Goal: Contribute content: Add original content to the website for others to see

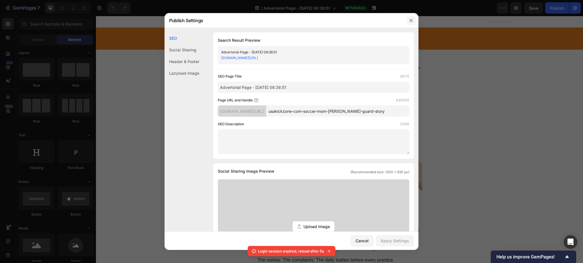
click at [411, 18] on icon "button" at bounding box center [411, 20] width 5 height 5
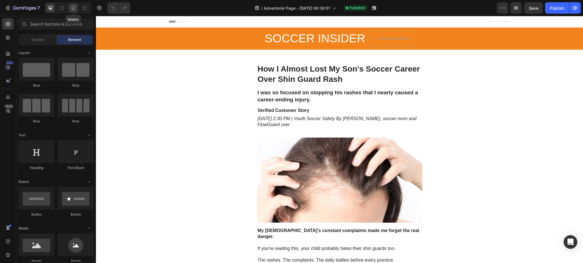
click at [73, 8] on icon at bounding box center [73, 8] width 6 height 6
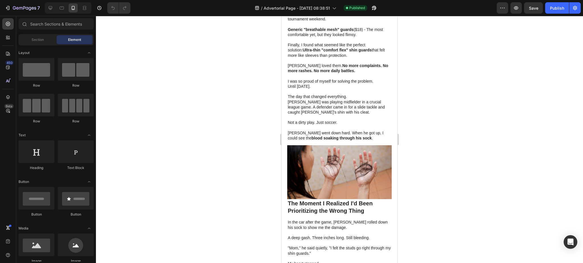
scroll to position [636, 0]
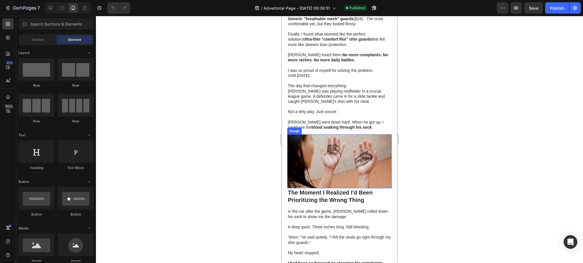
click at [337, 158] on img at bounding box center [339, 162] width 104 height 54
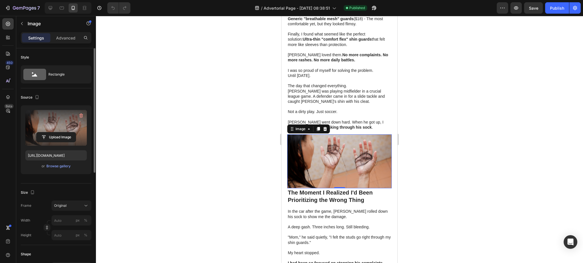
click at [65, 119] on label at bounding box center [55, 128] width 61 height 36
click at [65, 133] on input "file" at bounding box center [55, 138] width 39 height 10
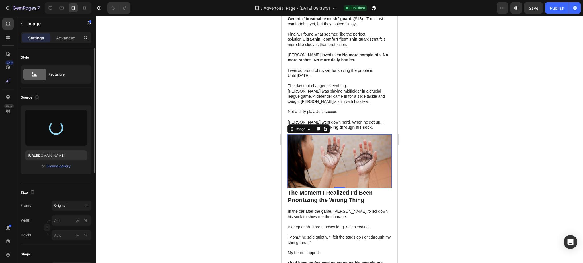
type input "https://cdn.shopify.com/s/files/1/0906/5355/7117/files/gempages_563056465019929…"
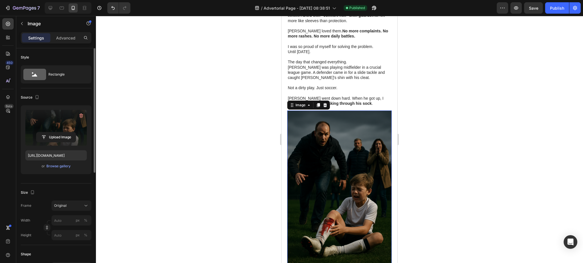
scroll to position [674, 0]
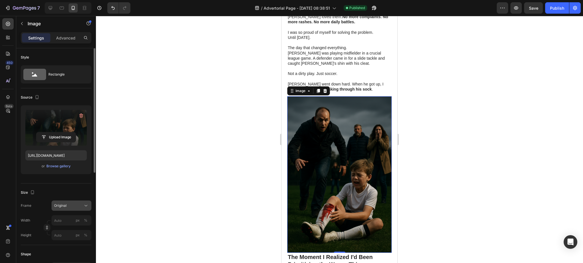
click at [78, 205] on div "Original" at bounding box center [68, 205] width 28 height 5
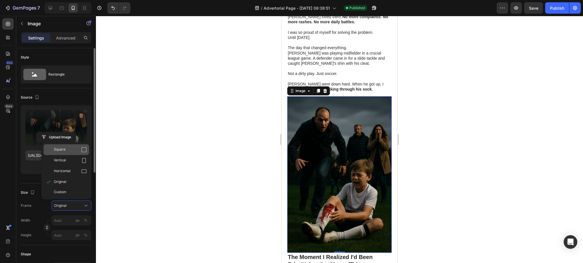
click at [73, 152] on div "Square" at bounding box center [70, 150] width 33 height 6
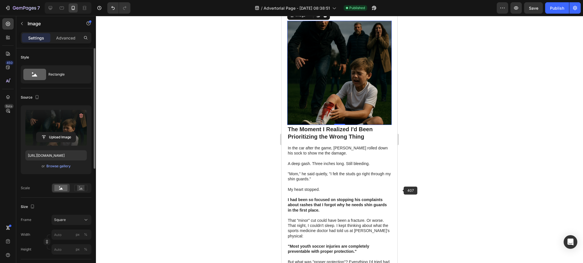
scroll to position [712, 0]
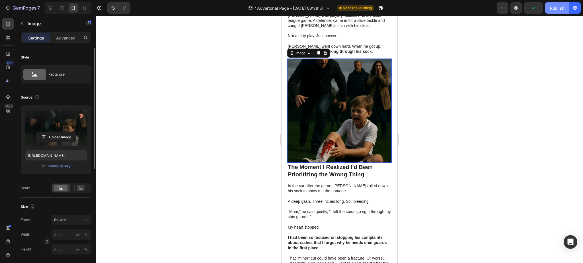
click at [558, 10] on div "Publish" at bounding box center [557, 8] width 14 height 6
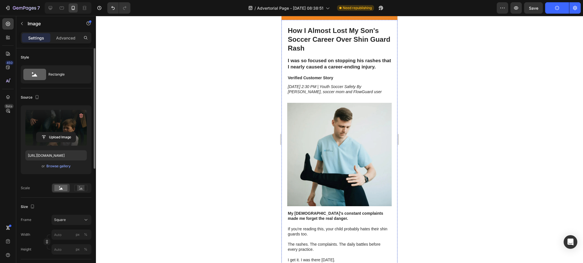
scroll to position [0, 0]
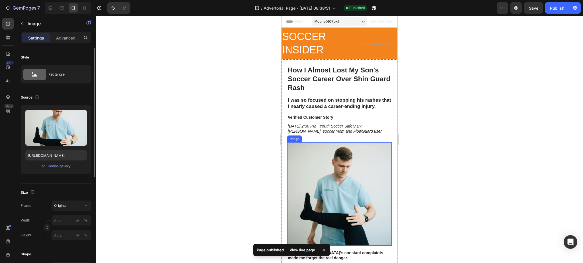
click at [329, 176] on img at bounding box center [339, 195] width 104 height 104
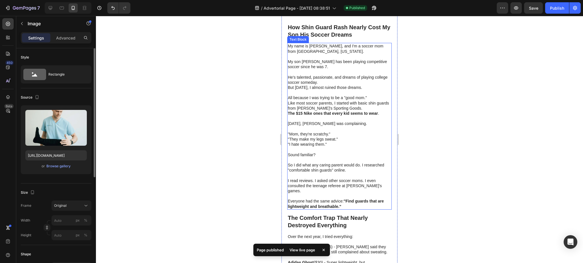
scroll to position [228, 0]
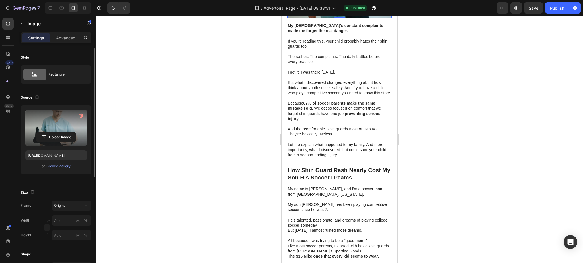
click at [55, 125] on label at bounding box center [55, 128] width 61 height 36
click at [55, 133] on input "file" at bounding box center [55, 138] width 39 height 10
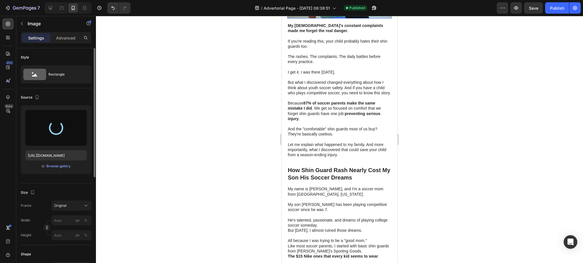
type input "https://cdn.shopify.com/s/files/1/0906/5355/7117/files/gempages_563056465019929…"
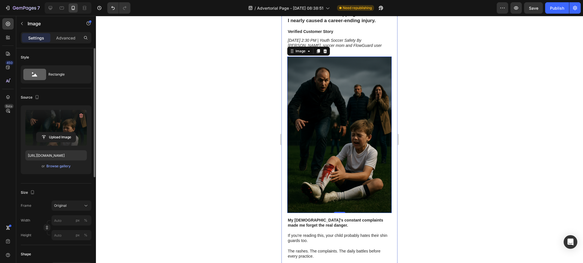
scroll to position [76, 0]
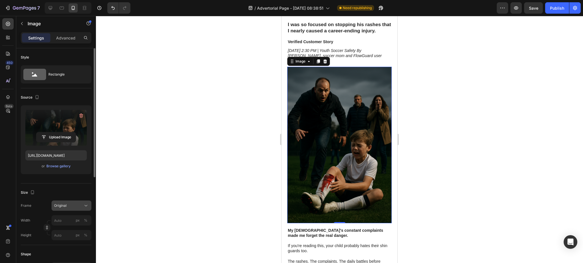
click at [75, 207] on div "Original" at bounding box center [68, 205] width 28 height 5
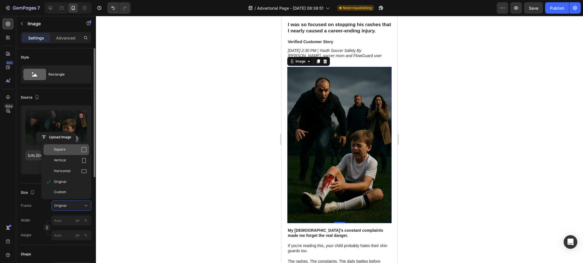
click at [77, 152] on div "Square" at bounding box center [70, 150] width 33 height 6
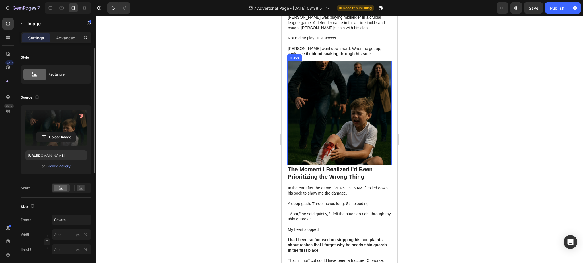
scroll to position [721, 0]
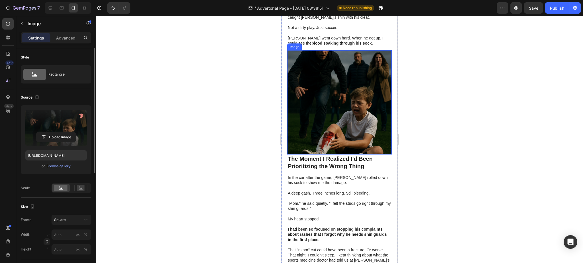
click at [339, 75] on img at bounding box center [339, 102] width 104 height 104
click at [49, 121] on label at bounding box center [55, 128] width 61 height 36
click at [49, 133] on input "file" at bounding box center [55, 138] width 39 height 10
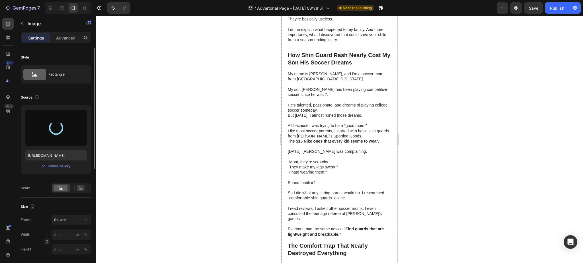
scroll to position [645, 0]
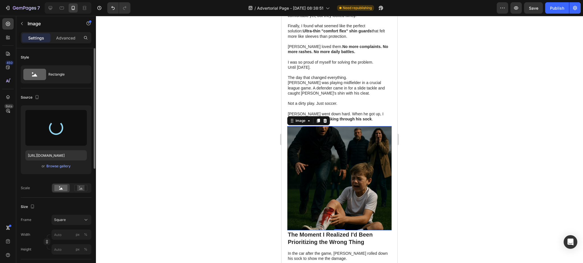
type input "https://cdn.shopify.com/s/files/1/0906/5355/7117/files/gempages_563056465019929…"
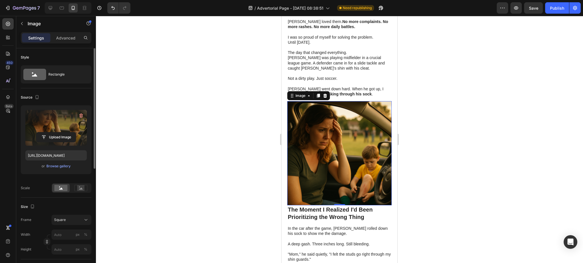
scroll to position [683, 0]
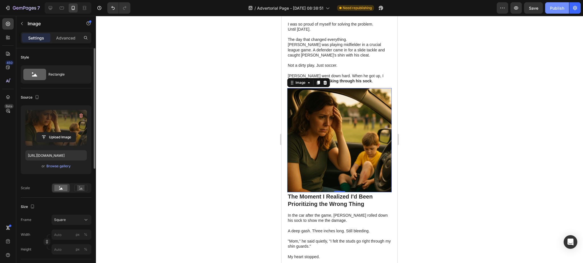
click at [558, 7] on div "Publish" at bounding box center [557, 8] width 14 height 6
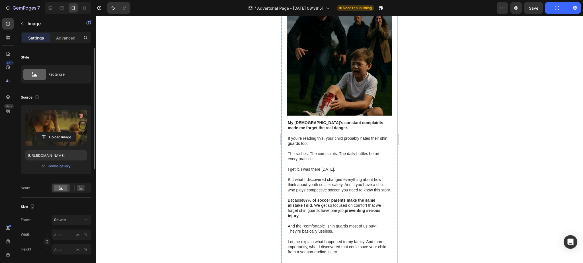
scroll to position [38, 0]
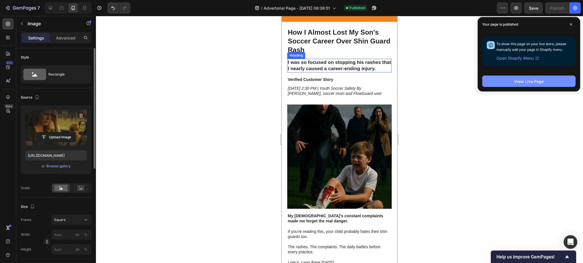
click at [511, 84] on button "View Live Page" at bounding box center [528, 81] width 93 height 11
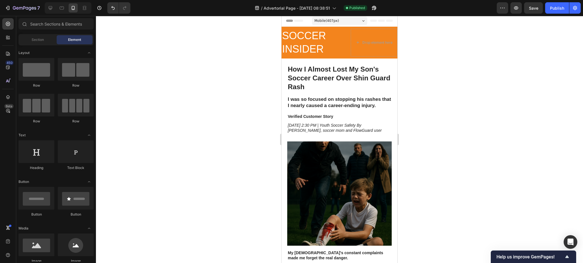
scroll to position [0, 0]
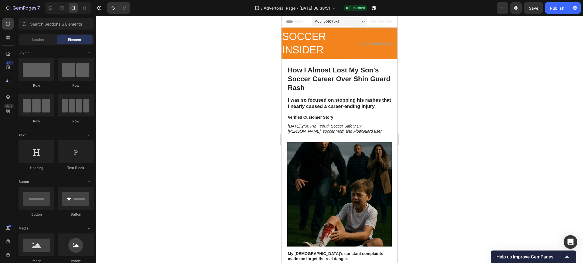
drag, startPoint x: 407, startPoint y: 48, endPoint x: 408, endPoint y: 42, distance: 6.6
click at [408, 38] on div at bounding box center [339, 140] width 487 height 248
drag, startPoint x: 409, startPoint y: 62, endPoint x: 408, endPoint y: 34, distance: 27.6
click at [408, 34] on div at bounding box center [339, 140] width 487 height 248
drag, startPoint x: 408, startPoint y: 34, endPoint x: 407, endPoint y: 28, distance: 6.4
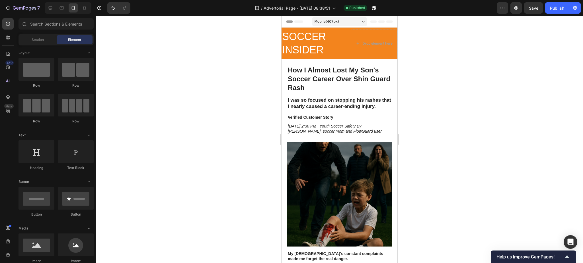
click at [407, 27] on div at bounding box center [339, 140] width 487 height 248
click at [407, 24] on div at bounding box center [339, 140] width 487 height 248
drag, startPoint x: 407, startPoint y: 39, endPoint x: 407, endPoint y: 25, distance: 14.2
click at [407, 25] on div at bounding box center [339, 140] width 487 height 248
drag, startPoint x: 408, startPoint y: 38, endPoint x: 408, endPoint y: 31, distance: 7.1
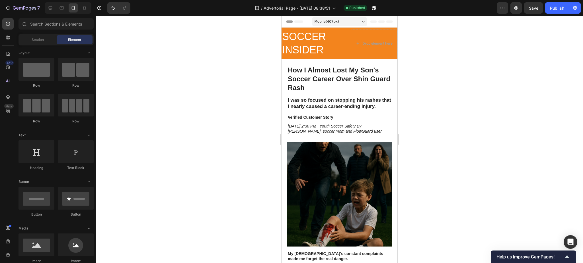
click at [408, 31] on div at bounding box center [339, 140] width 487 height 248
drag, startPoint x: 408, startPoint y: 31, endPoint x: 408, endPoint y: 24, distance: 6.8
click at [408, 24] on div at bounding box center [339, 140] width 487 height 248
drag, startPoint x: 411, startPoint y: 40, endPoint x: 412, endPoint y: 33, distance: 6.9
click at [412, 33] on div at bounding box center [339, 140] width 487 height 248
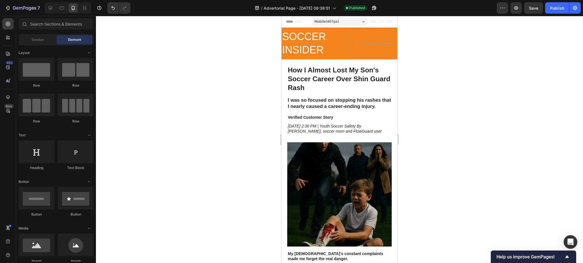
drag, startPoint x: 412, startPoint y: 33, endPoint x: 411, endPoint y: 30, distance: 3.1
click at [411, 30] on div at bounding box center [339, 140] width 487 height 248
drag, startPoint x: 411, startPoint y: 36, endPoint x: 412, endPoint y: 24, distance: 12.0
click at [412, 24] on div at bounding box center [339, 140] width 487 height 248
drag, startPoint x: 411, startPoint y: 36, endPoint x: 411, endPoint y: 26, distance: 10.6
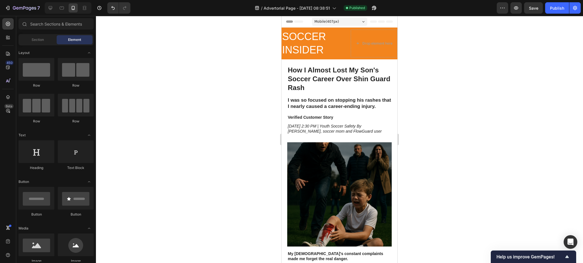
click at [411, 26] on div at bounding box center [339, 140] width 487 height 248
drag, startPoint x: 411, startPoint y: 26, endPoint x: 410, endPoint y: 19, distance: 6.9
click at [410, 19] on div at bounding box center [339, 140] width 487 height 248
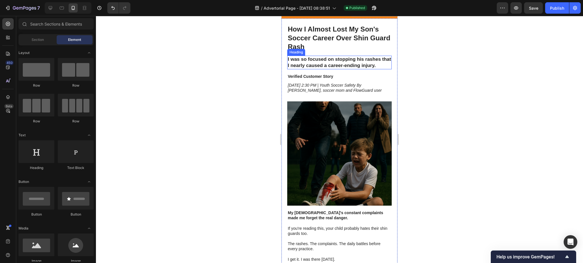
scroll to position [114, 0]
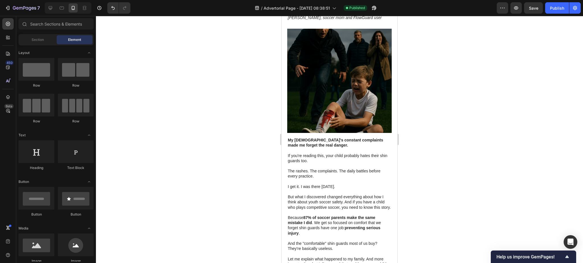
drag, startPoint x: 407, startPoint y: 46, endPoint x: 407, endPoint y: 39, distance: 6.5
click at [407, 39] on div at bounding box center [339, 140] width 487 height 248
drag, startPoint x: 126, startPoint y: 60, endPoint x: 131, endPoint y: 57, distance: 5.9
click at [131, 44] on div at bounding box center [339, 140] width 487 height 248
drag, startPoint x: 131, startPoint y: 61, endPoint x: 134, endPoint y: 47, distance: 14.5
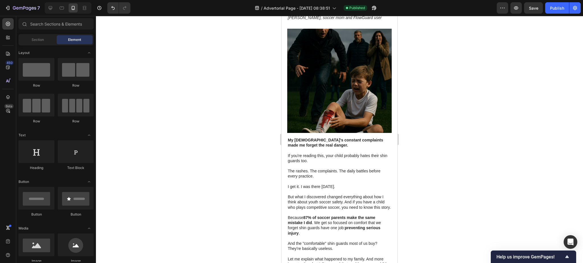
click at [134, 47] on div at bounding box center [339, 140] width 487 height 248
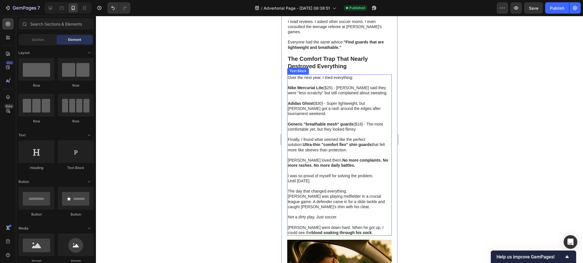
scroll to position [683, 0]
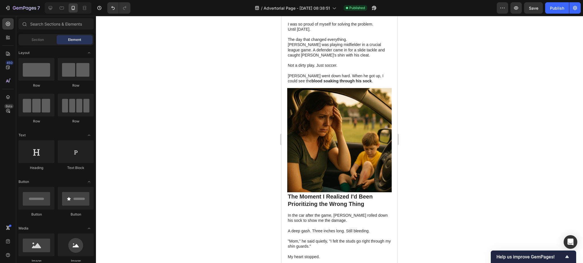
drag, startPoint x: 136, startPoint y: 116, endPoint x: 156, endPoint y: 53, distance: 66.4
click at [156, 53] on div at bounding box center [339, 140] width 487 height 248
drag, startPoint x: 156, startPoint y: 53, endPoint x: 167, endPoint y: 19, distance: 35.3
click at [157, 44] on div at bounding box center [339, 140] width 487 height 248
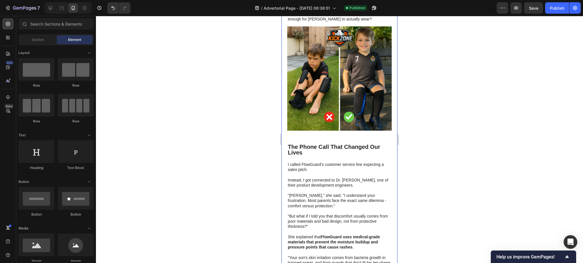
scroll to position [1517, 0]
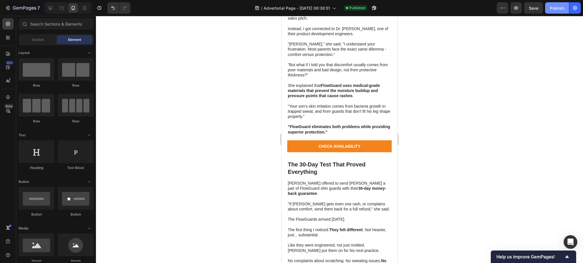
click at [559, 6] on div "Publish" at bounding box center [557, 8] width 14 height 6
drag, startPoint x: 425, startPoint y: 64, endPoint x: 436, endPoint y: 7, distance: 57.7
click at [422, 36] on div at bounding box center [339, 140] width 487 height 248
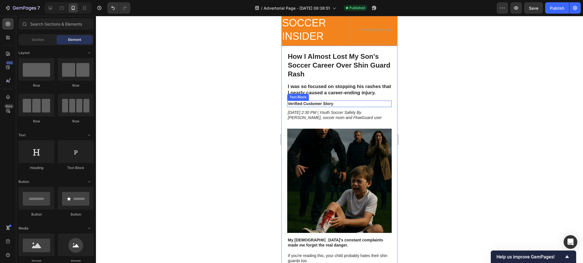
scroll to position [0, 0]
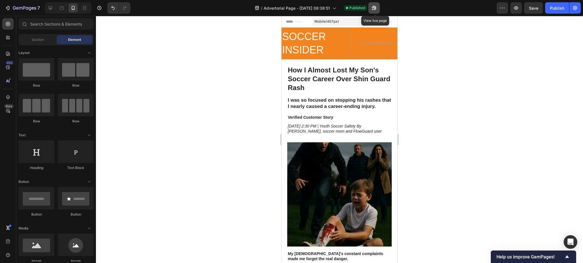
click at [375, 9] on icon "button" at bounding box center [374, 8] width 6 height 6
